Goal: Check status: Check status

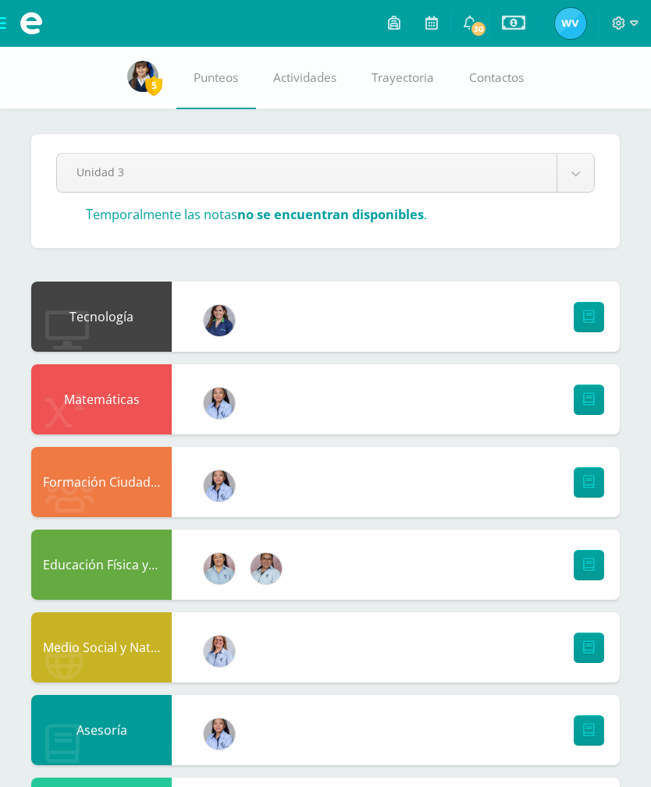
click at [573, 181] on body "Archivos Cerrar panel Configuración Cerrar sesión [PERSON_NAME] Mi Perfil Estad…" at bounding box center [325, 729] width 651 height 1458
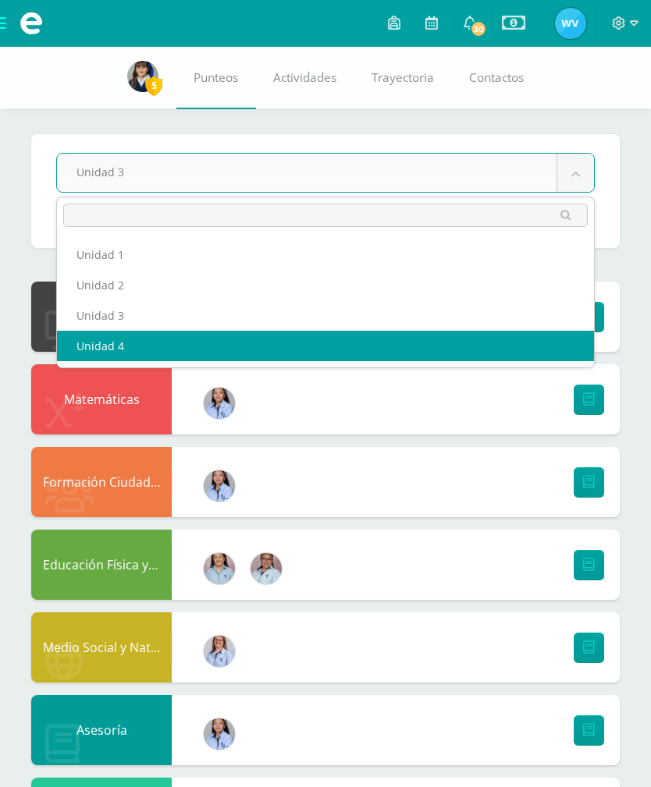
select select "Unidad 4"
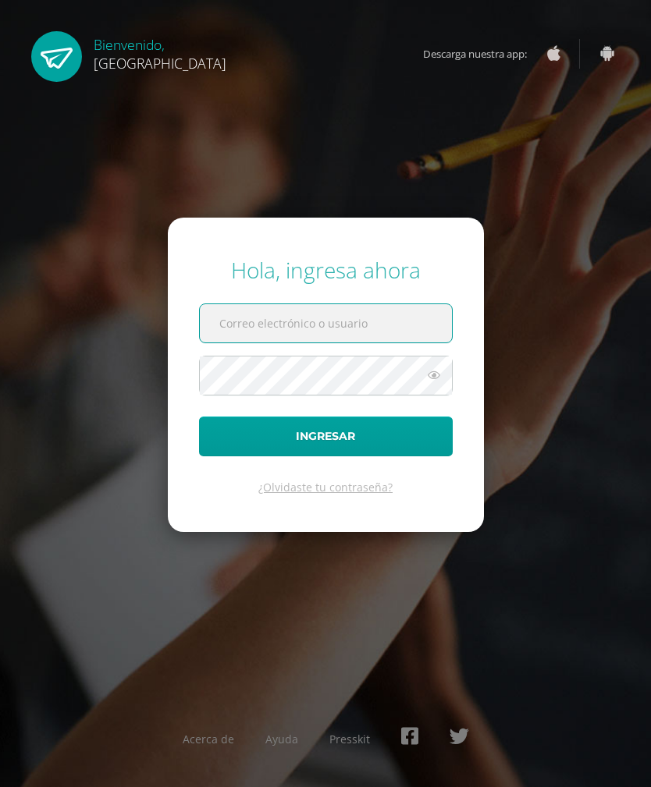
type input "[EMAIL_ADDRESS][DOMAIN_NAME]"
click at [325, 456] on button "Ingresar" at bounding box center [326, 437] width 254 height 40
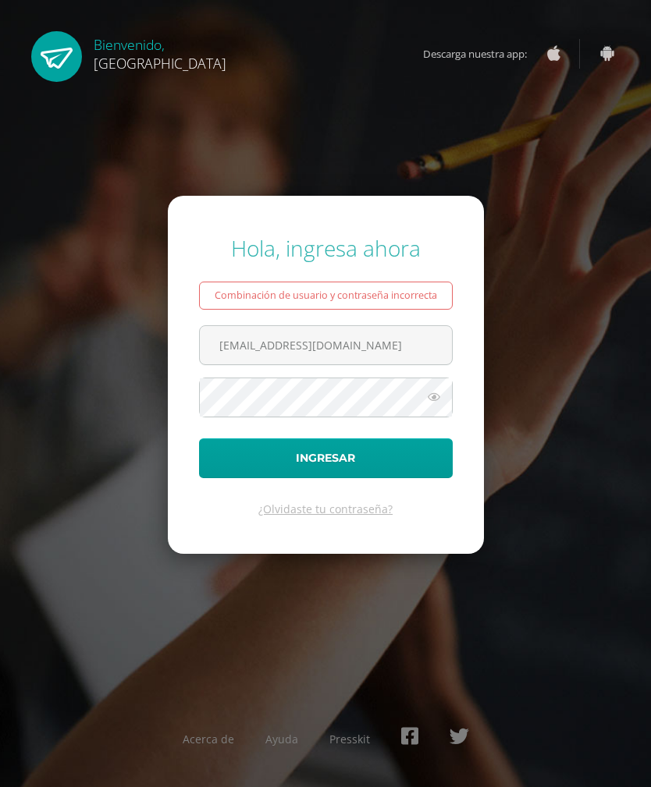
click at [420, 478] on button "Ingresar" at bounding box center [326, 458] width 254 height 40
